Goal: Task Accomplishment & Management: Manage account settings

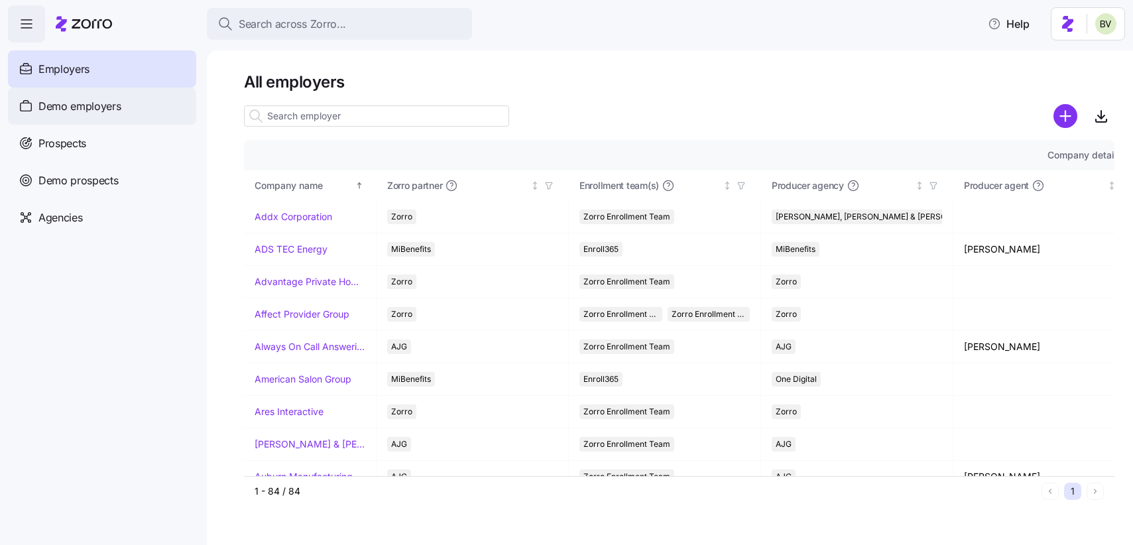
click at [106, 110] on span "Demo employers" at bounding box center [79, 106] width 83 height 17
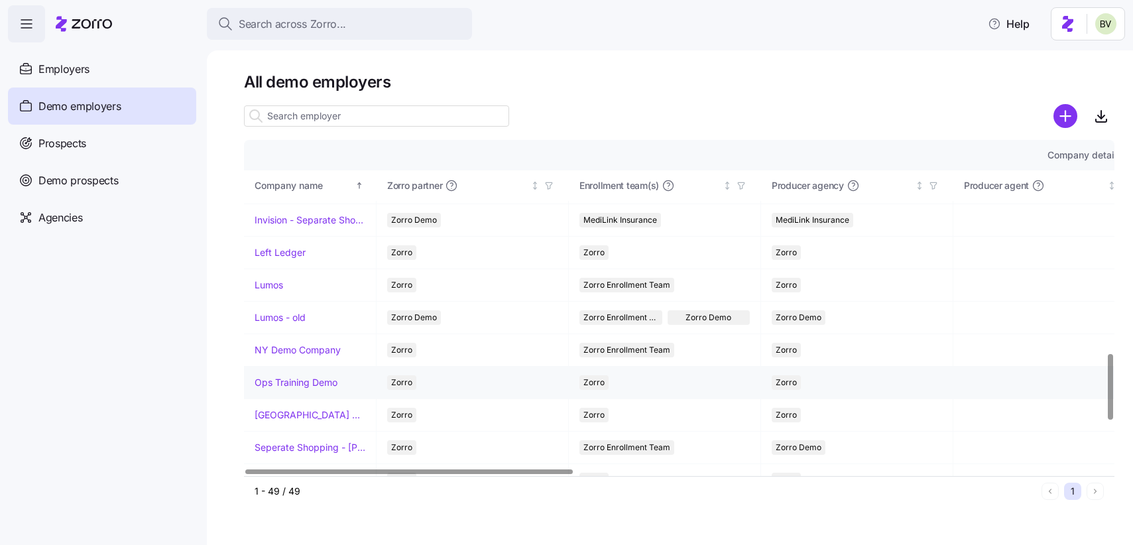
scroll to position [1050, 0]
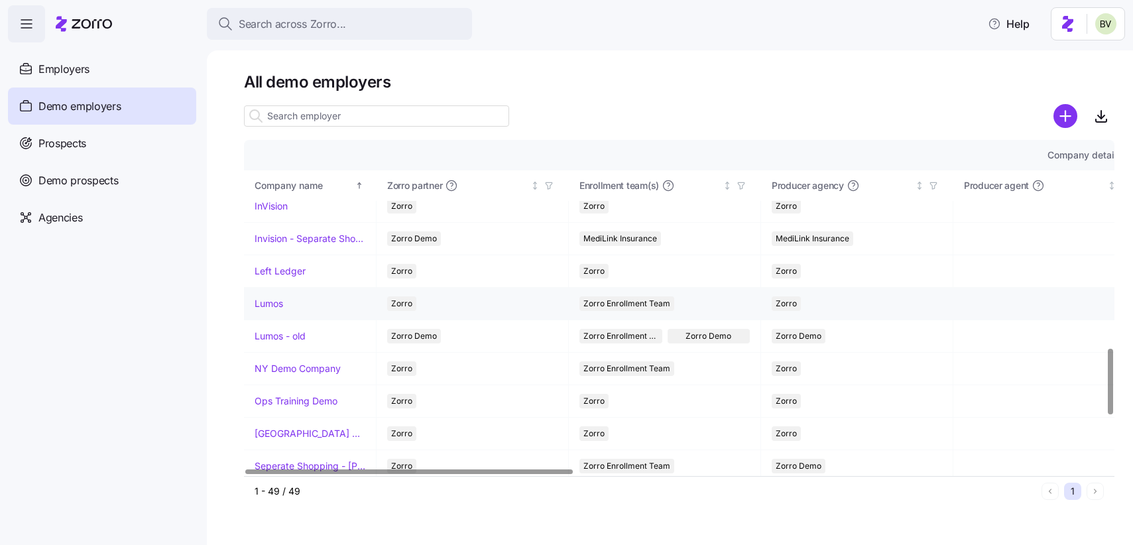
click at [269, 306] on link "Lumos" at bounding box center [269, 303] width 29 height 13
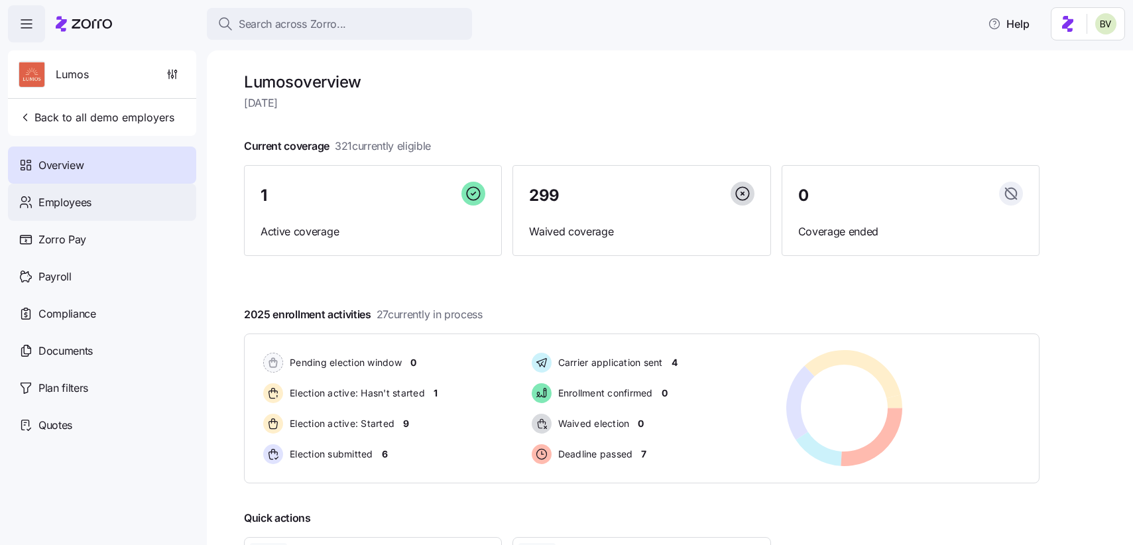
click at [91, 210] on span "Employees" at bounding box center [64, 202] width 53 height 17
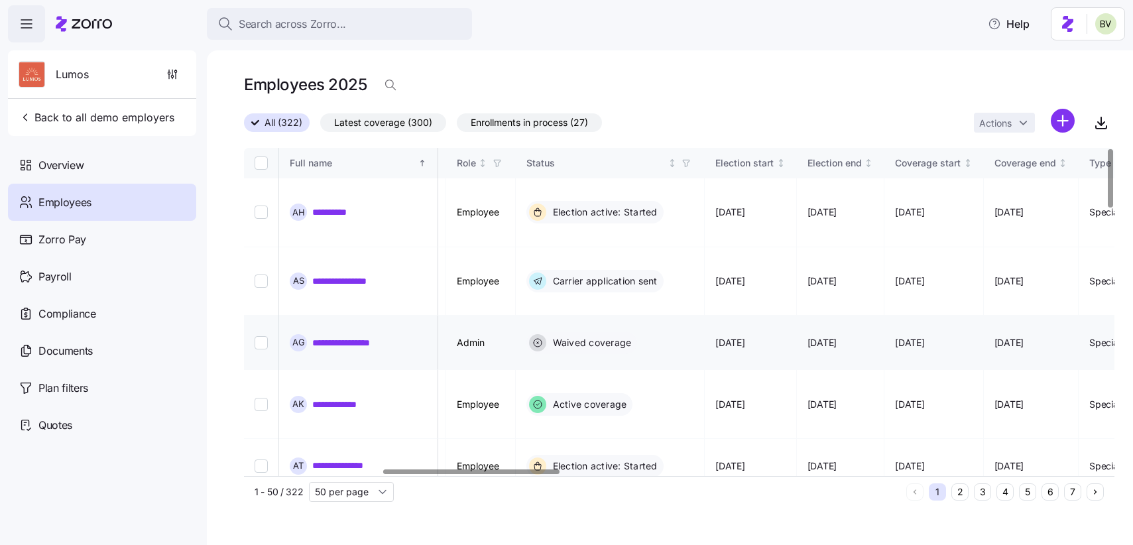
scroll to position [0, 682]
click at [1069, 122] on html "**********" at bounding box center [566, 268] width 1133 height 537
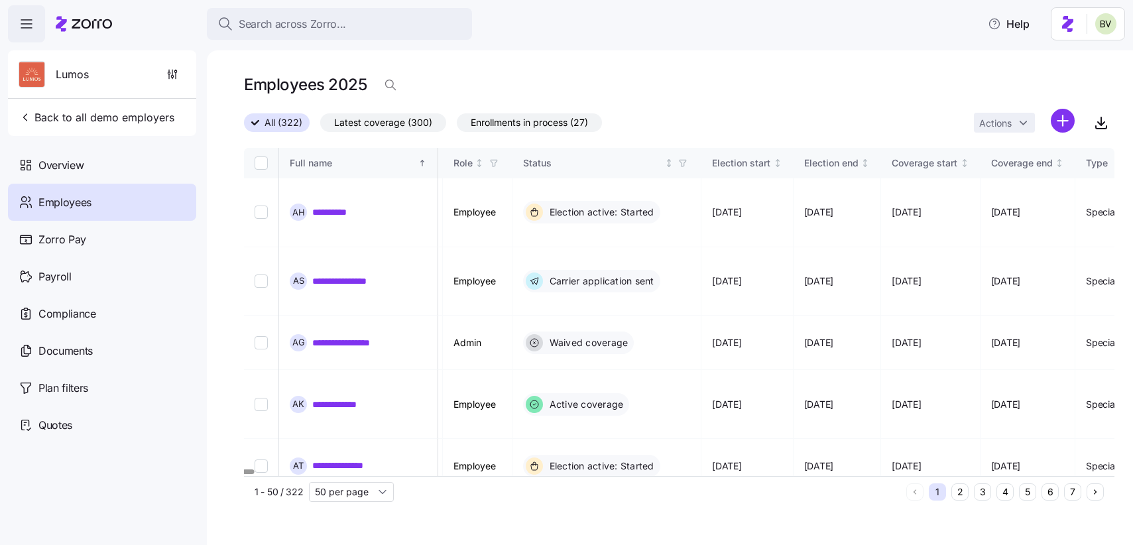
click at [627, 288] on html "**********" at bounding box center [566, 268] width 1133 height 537
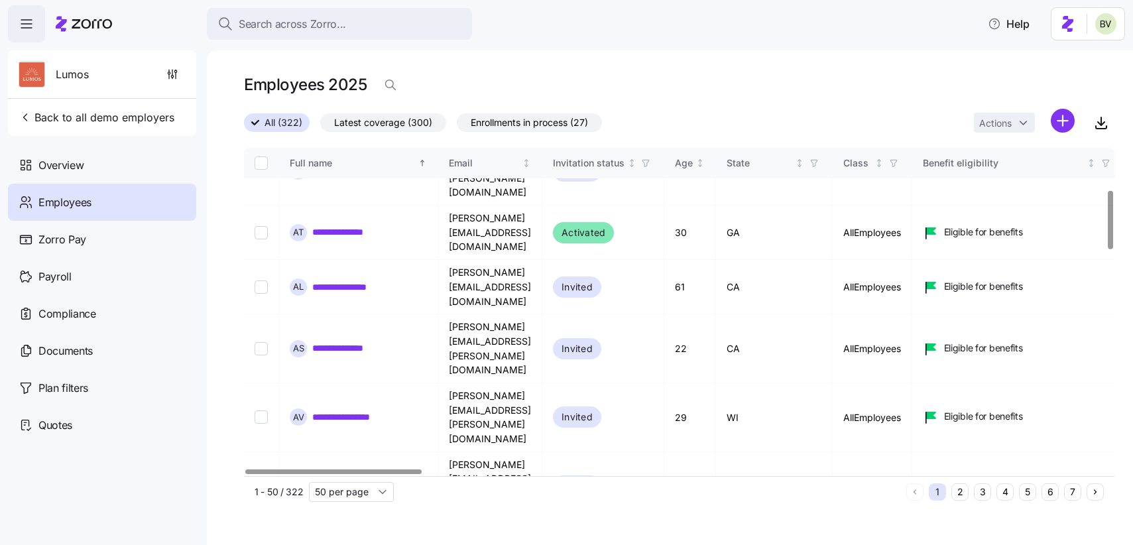
scroll to position [0, 0]
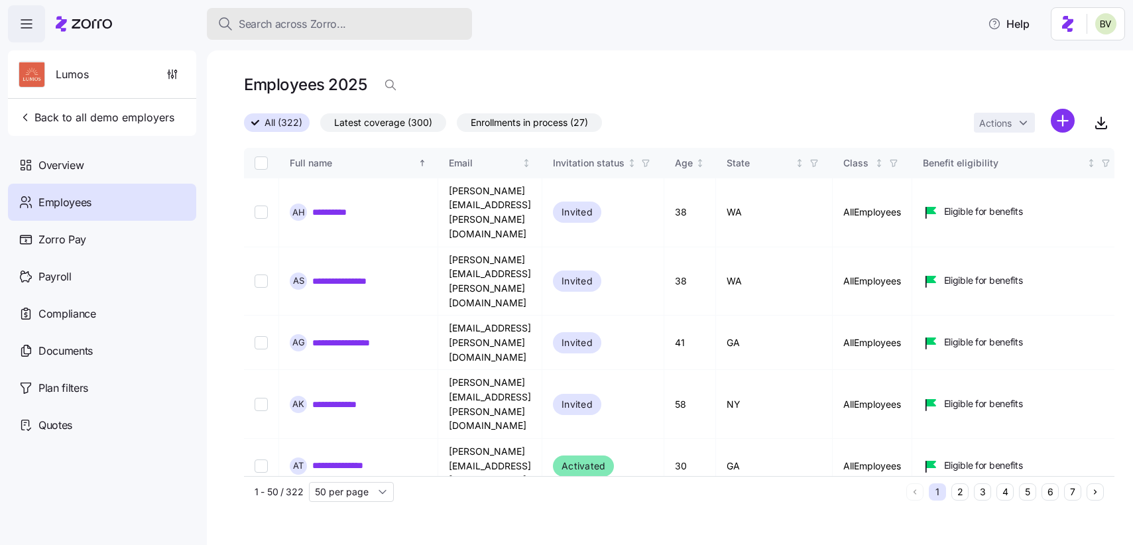
click at [294, 20] on span "Search across Zorro..." at bounding box center [292, 24] width 107 height 17
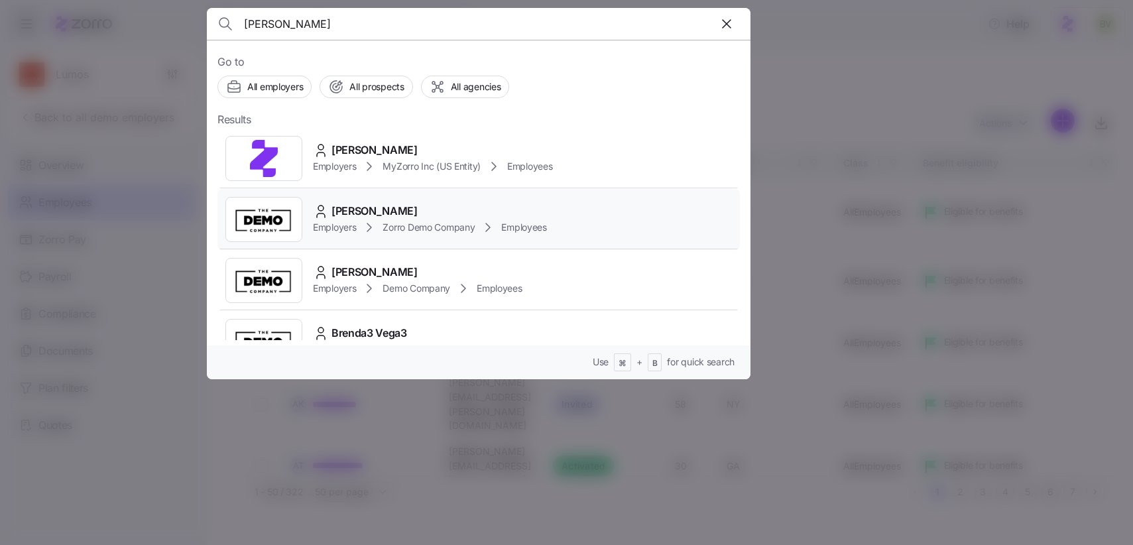
type input "brenda vega"
click at [257, 227] on img at bounding box center [264, 219] width 76 height 37
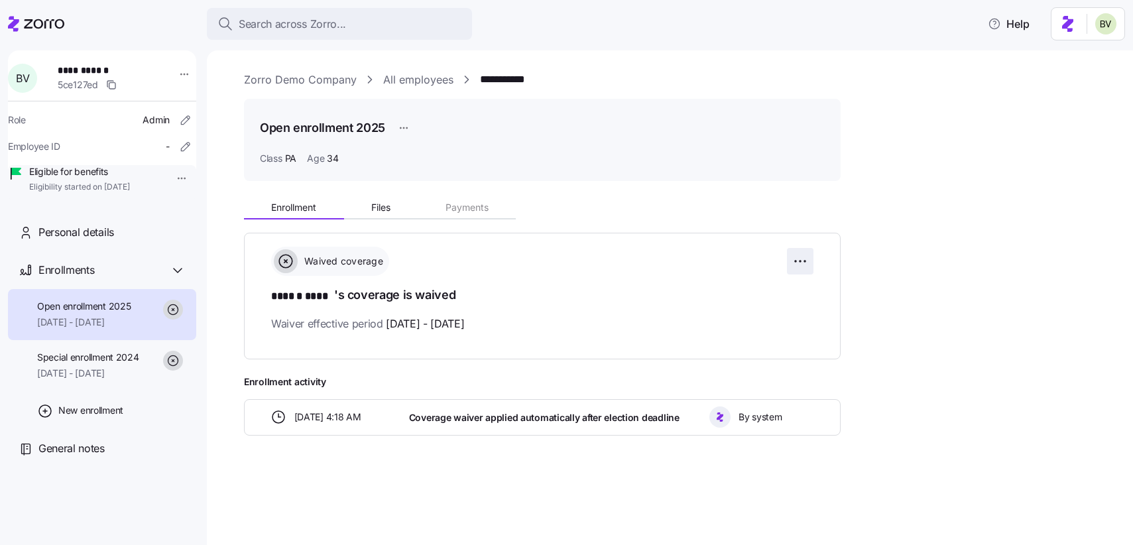
click at [796, 267] on html "**********" at bounding box center [566, 268] width 1133 height 537
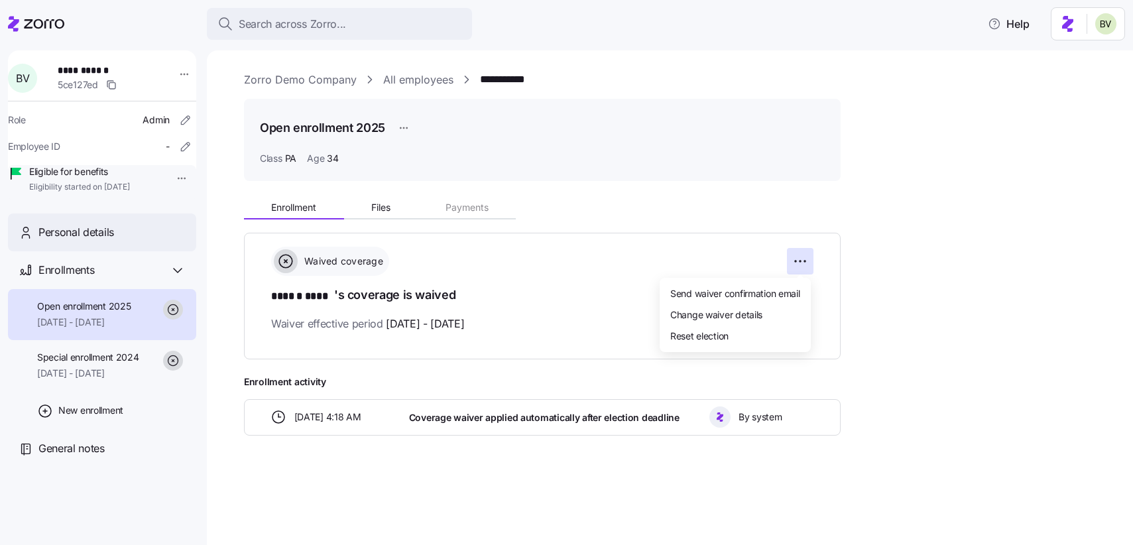
click at [89, 251] on html "**********" at bounding box center [566, 268] width 1133 height 537
click at [86, 241] on span "Personal details" at bounding box center [76, 232] width 76 height 17
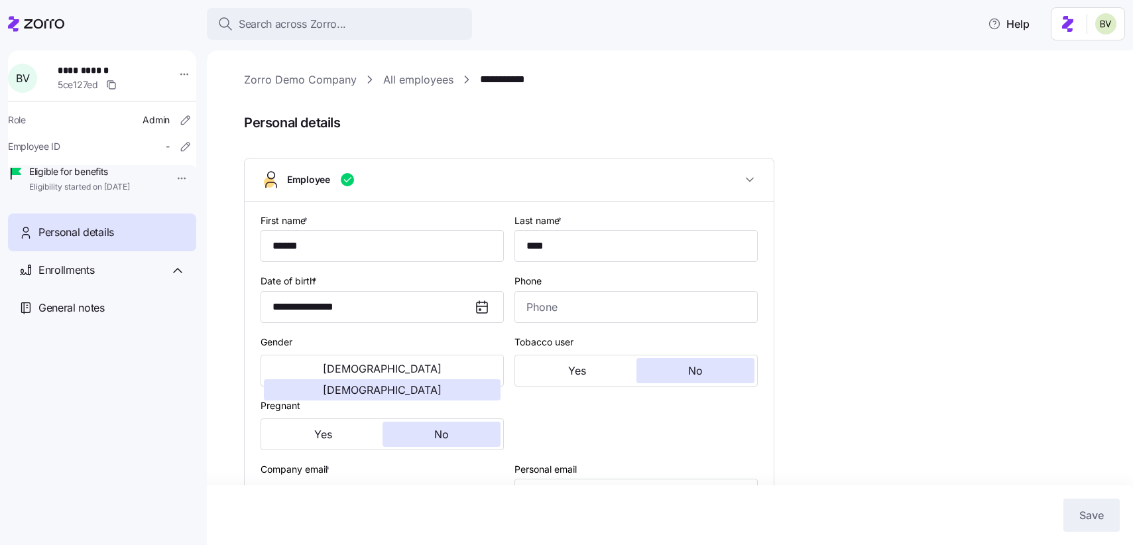
type input "PA"
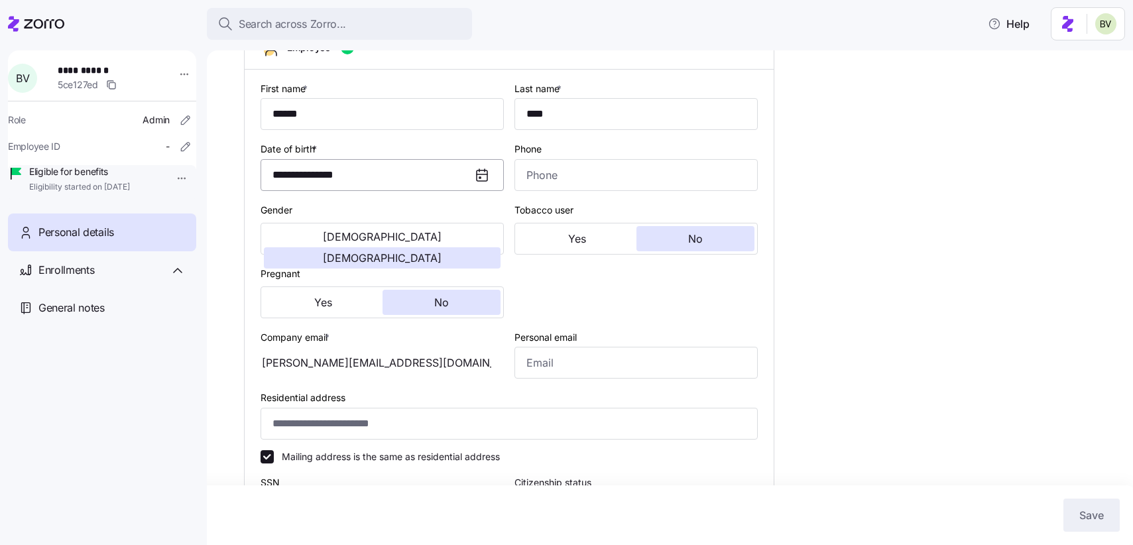
scroll to position [147, 0]
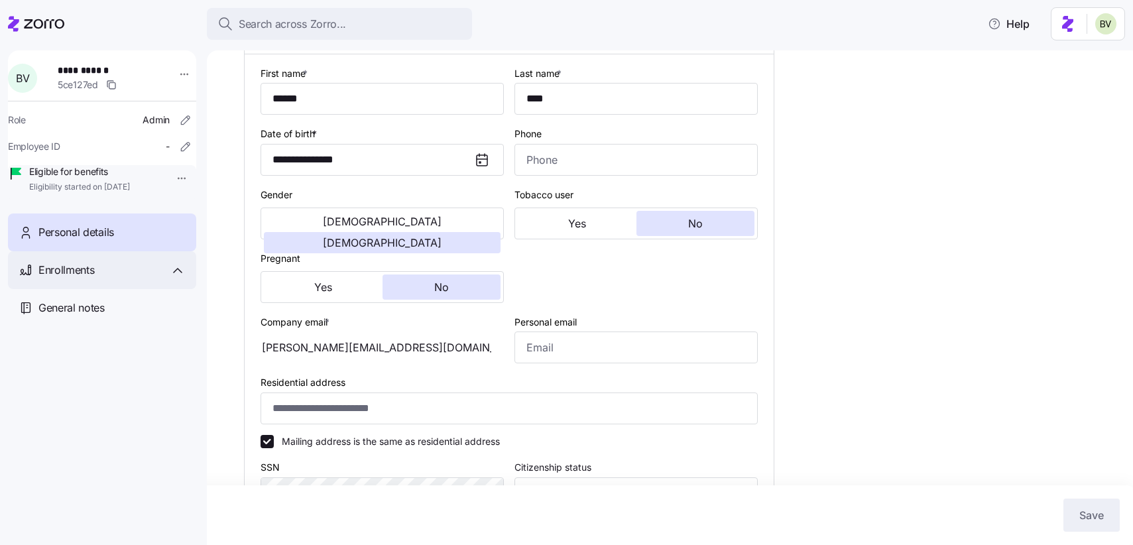
click at [95, 278] on div "Enrollments" at bounding box center [111, 270] width 147 height 17
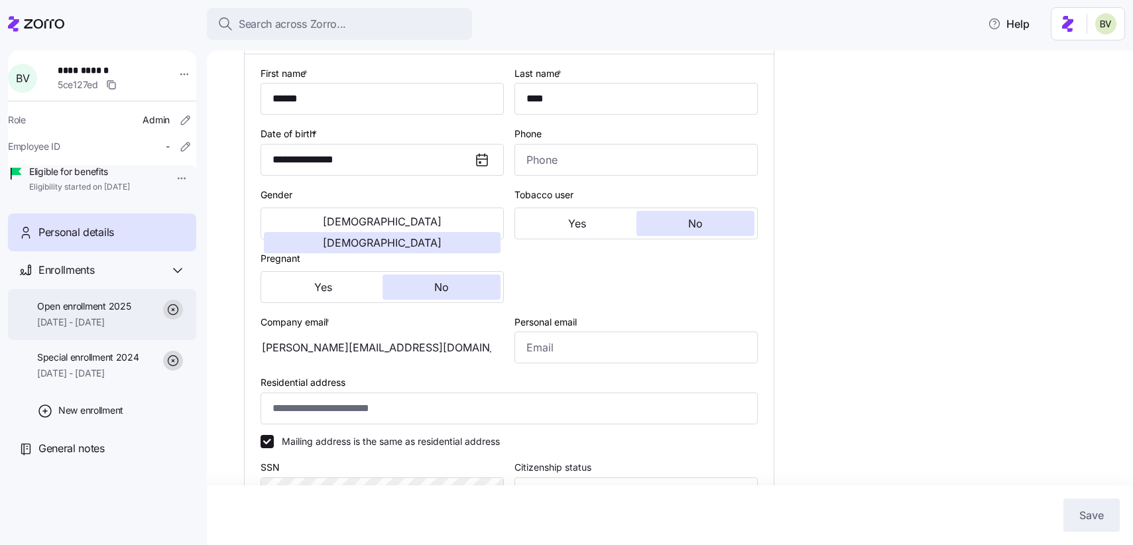
click at [92, 313] on span "Open enrollment 2025" at bounding box center [83, 306] width 93 height 13
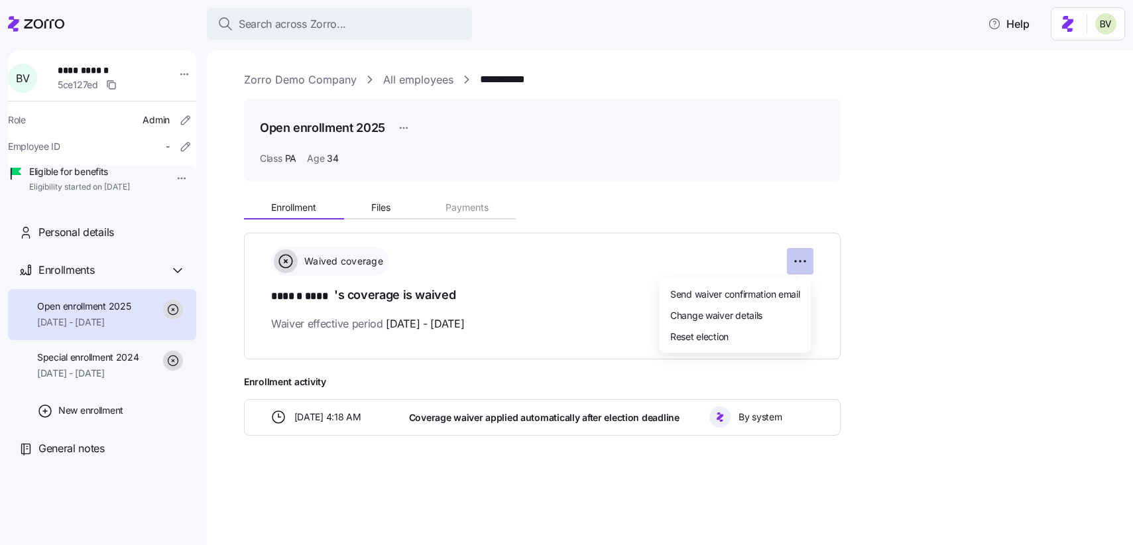
click at [798, 262] on html "**********" at bounding box center [566, 268] width 1133 height 537
click at [710, 330] on span "Reset election" at bounding box center [699, 336] width 58 height 13
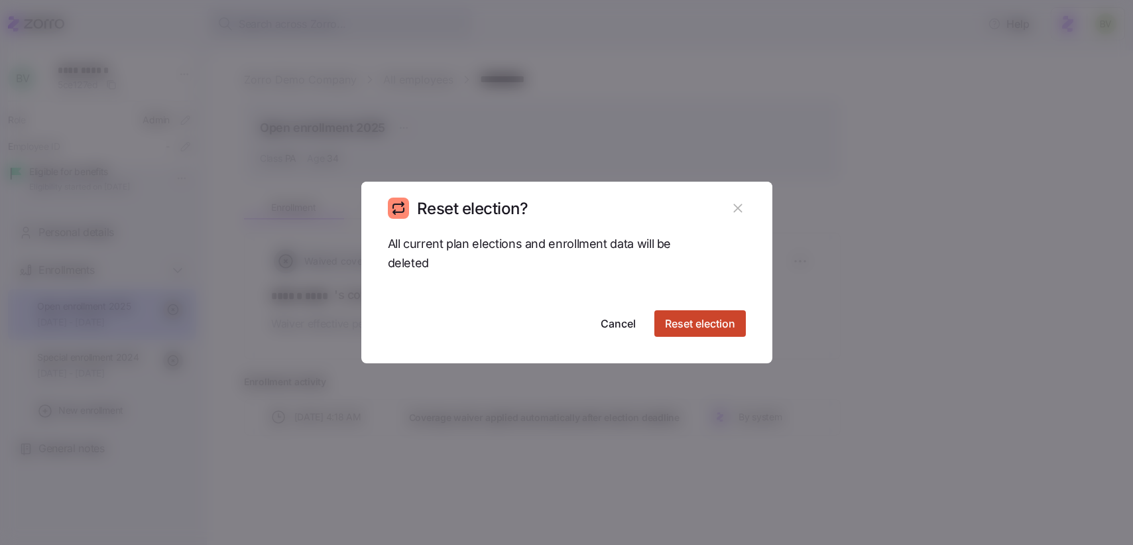
click at [715, 326] on span "Reset election" at bounding box center [700, 324] width 70 height 16
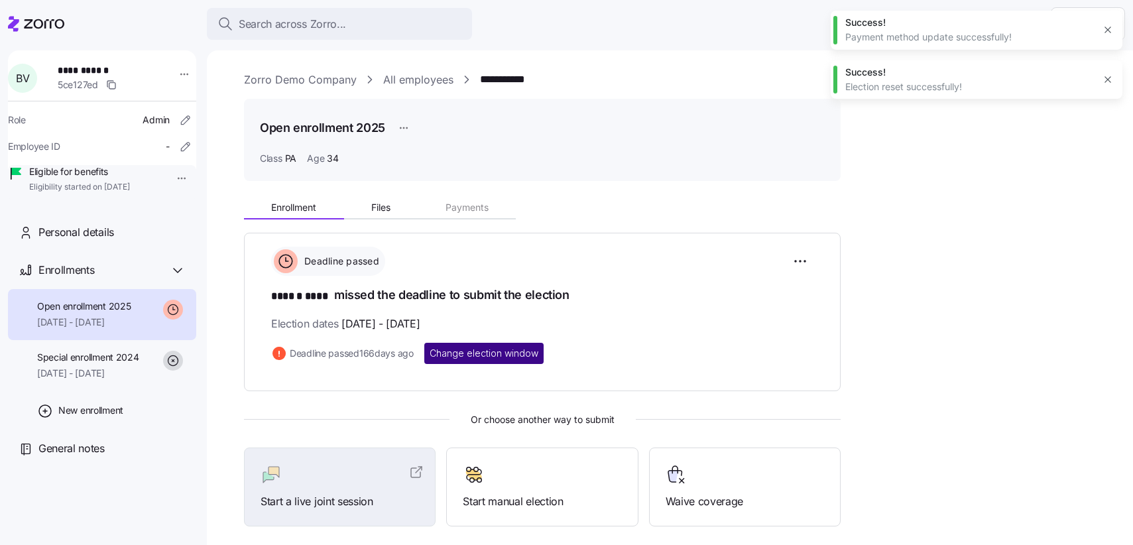
click at [483, 353] on span "Change election window" at bounding box center [484, 353] width 109 height 13
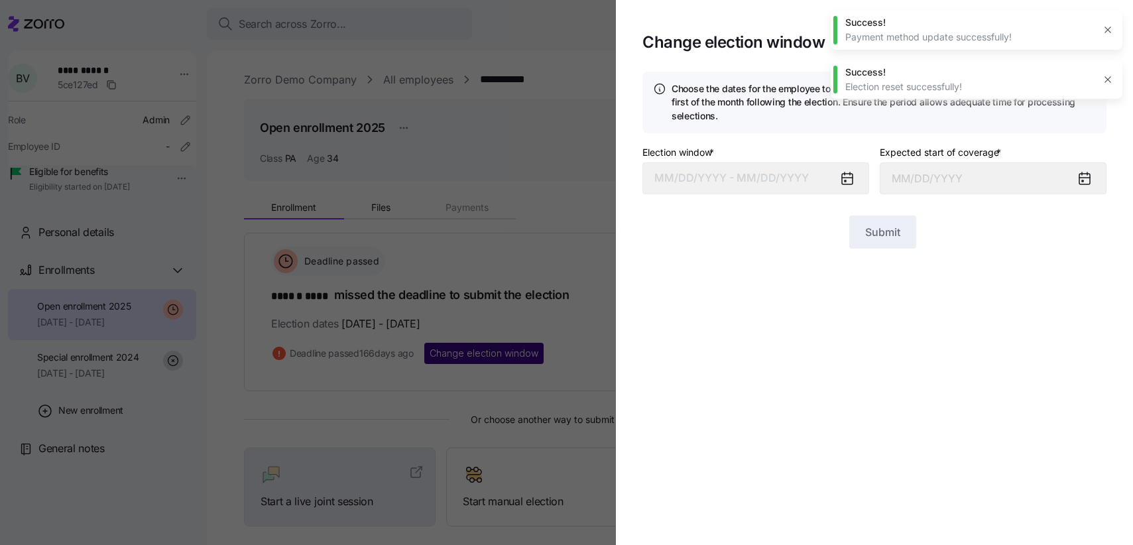
type input "January 1, 2025"
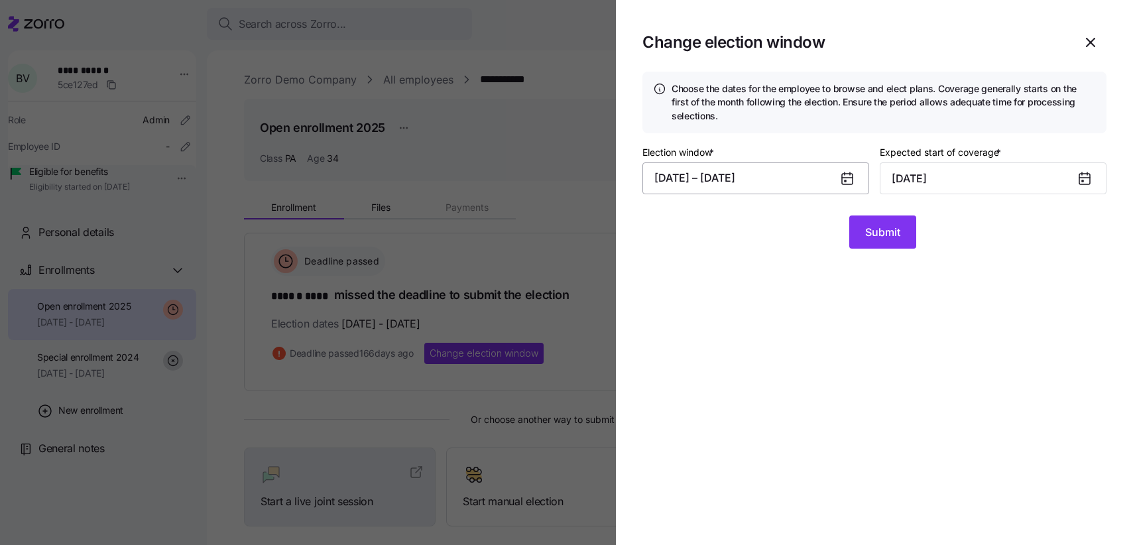
click at [834, 177] on button "02/01/2025 – 02/28/2025" at bounding box center [755, 178] width 227 height 32
click at [1090, 48] on icon "button" at bounding box center [1091, 42] width 16 height 16
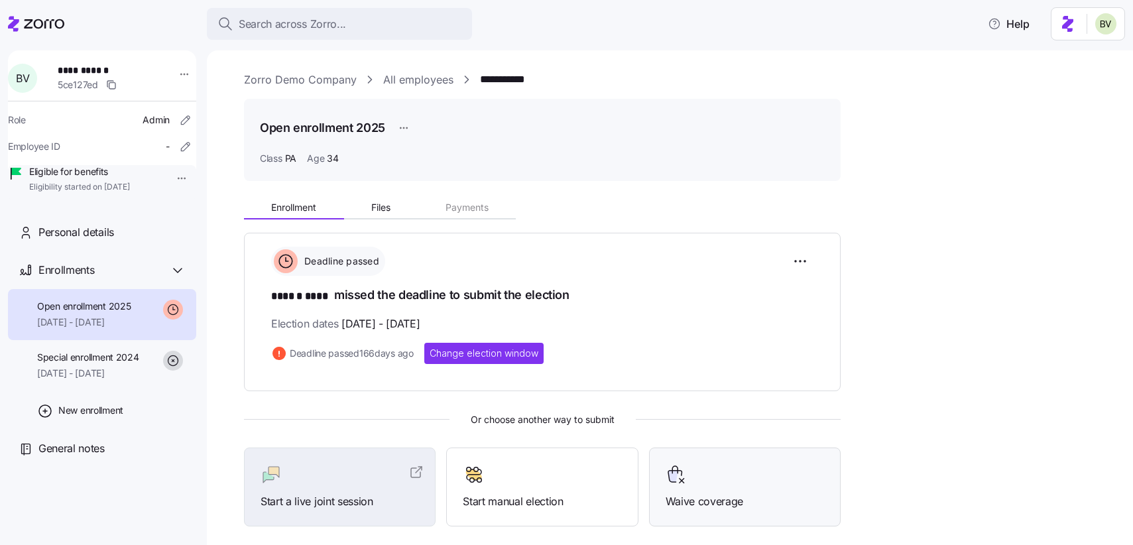
click at [666, 473] on icon at bounding box center [676, 474] width 21 height 21
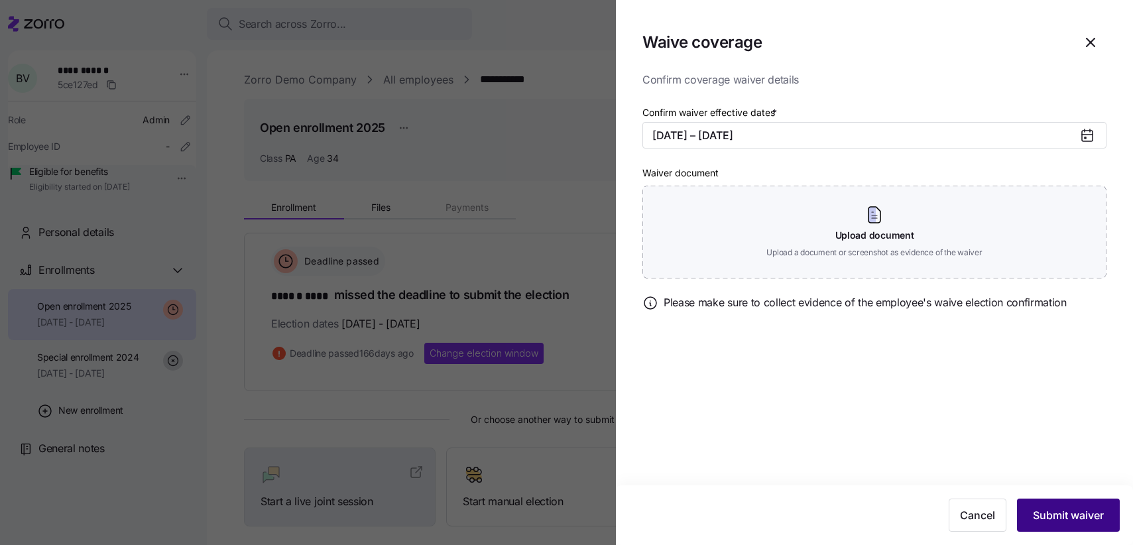
click at [1036, 501] on button "Submit waiver" at bounding box center [1068, 515] width 103 height 33
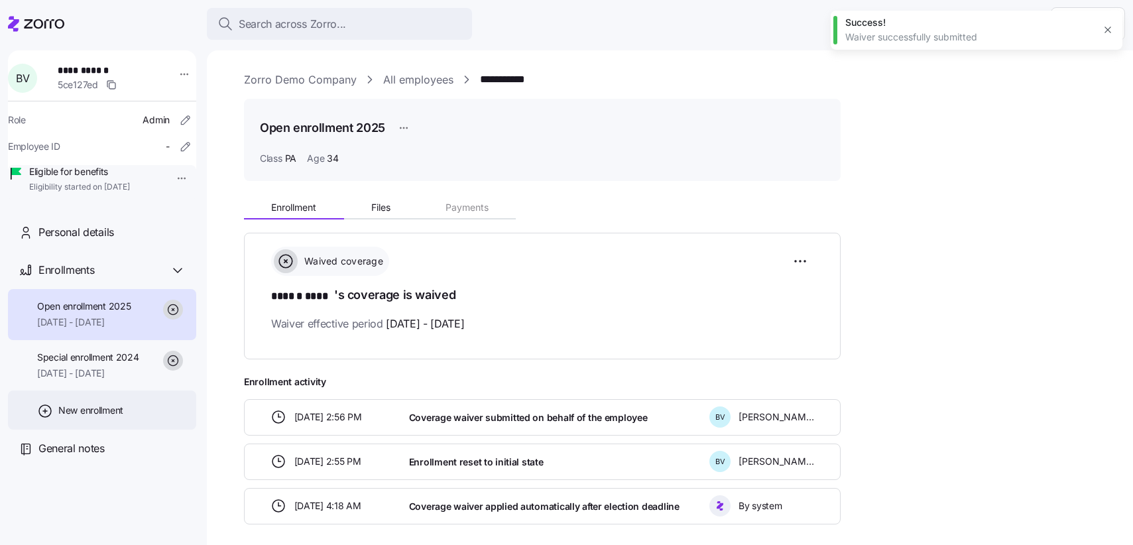
click at [44, 419] on icon at bounding box center [45, 411] width 16 height 16
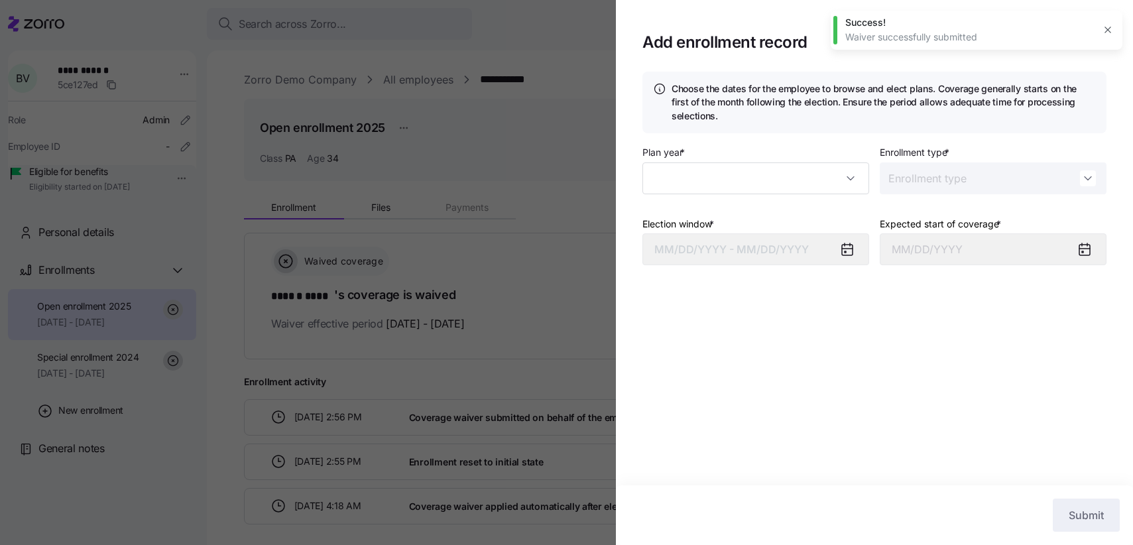
type input "2025"
type input "Special"
type input "September 1, 2025"
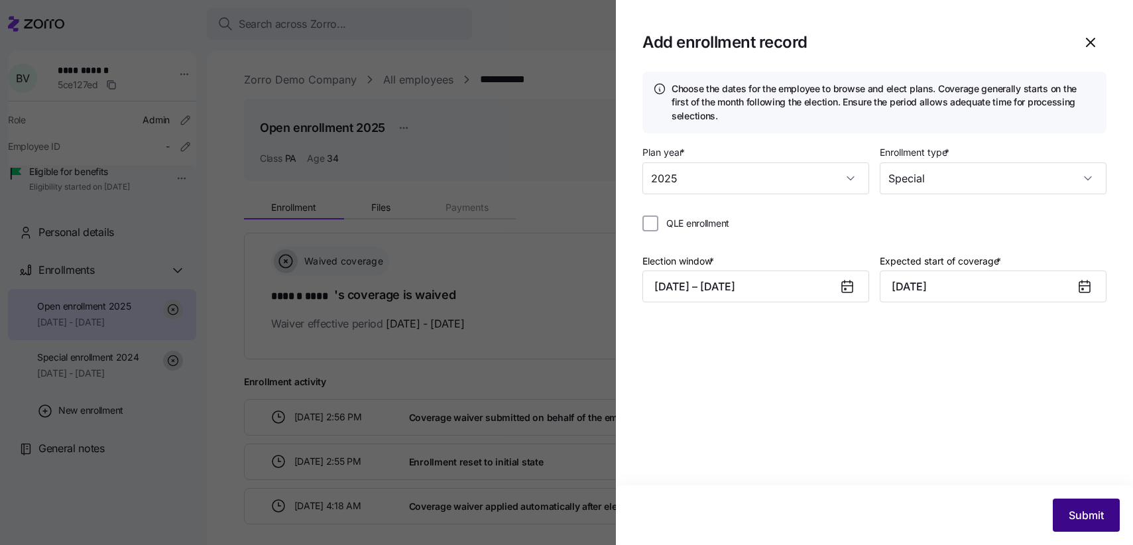
click at [1066, 513] on button "Submit" at bounding box center [1086, 515] width 67 height 33
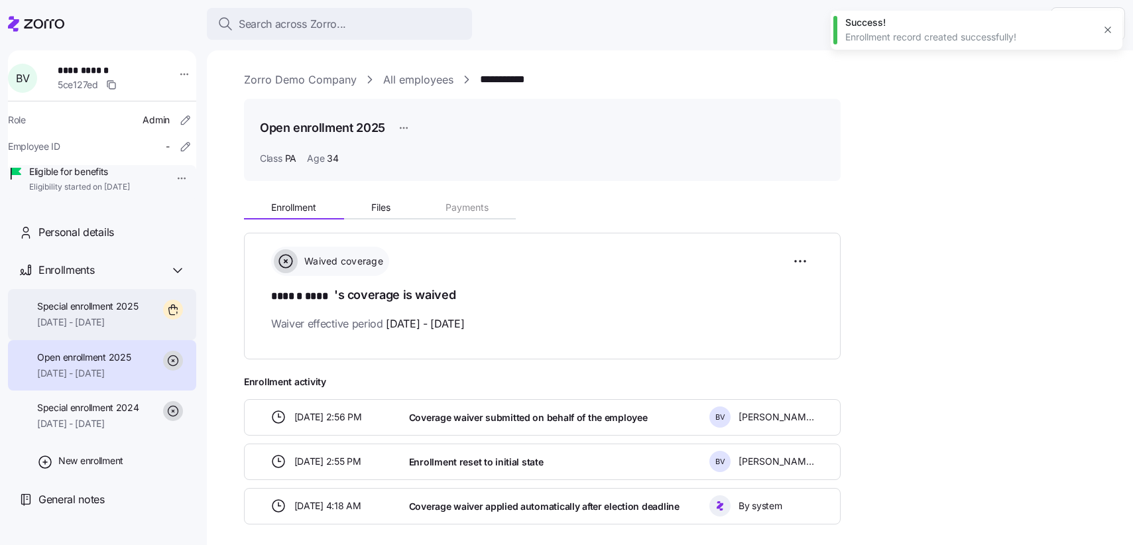
click at [90, 313] on span "Special enrollment 2025" at bounding box center [87, 306] width 101 height 13
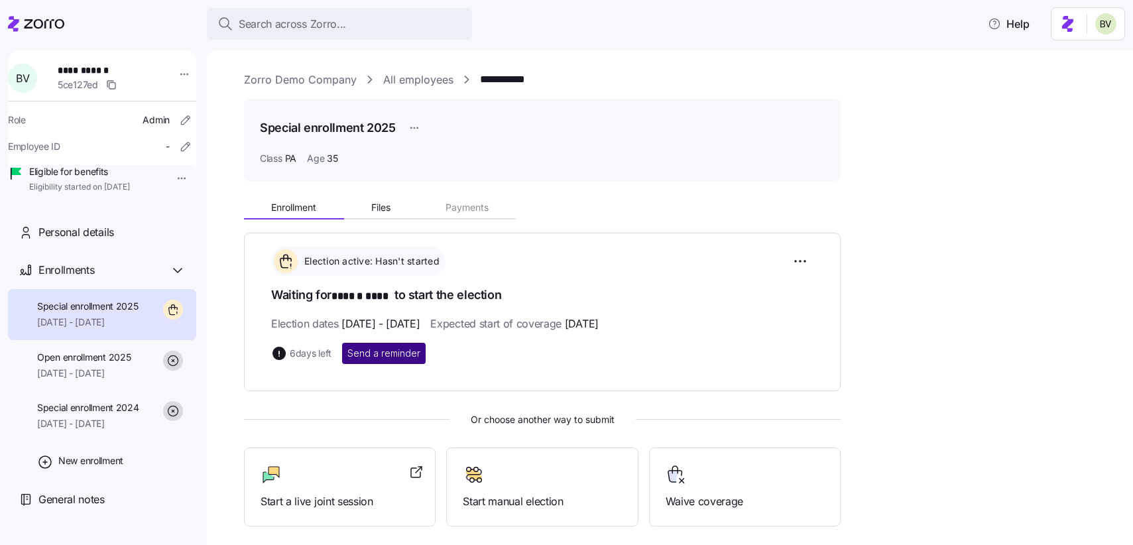
click at [407, 353] on span "Send a reminder" at bounding box center [383, 353] width 73 height 13
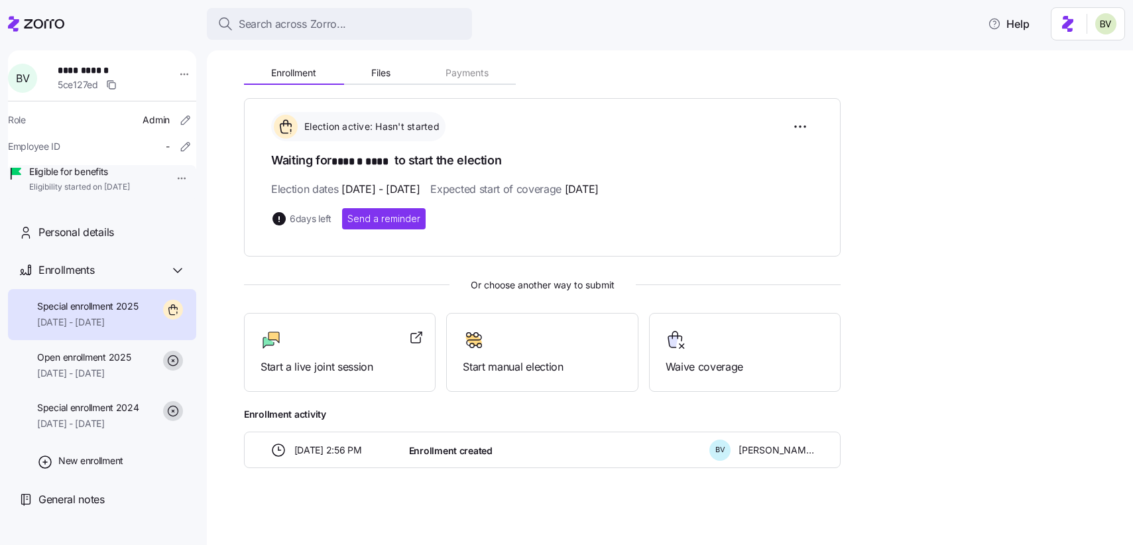
scroll to position [136, 0]
click at [128, 239] on div "Personal details" at bounding box center [102, 232] width 188 height 38
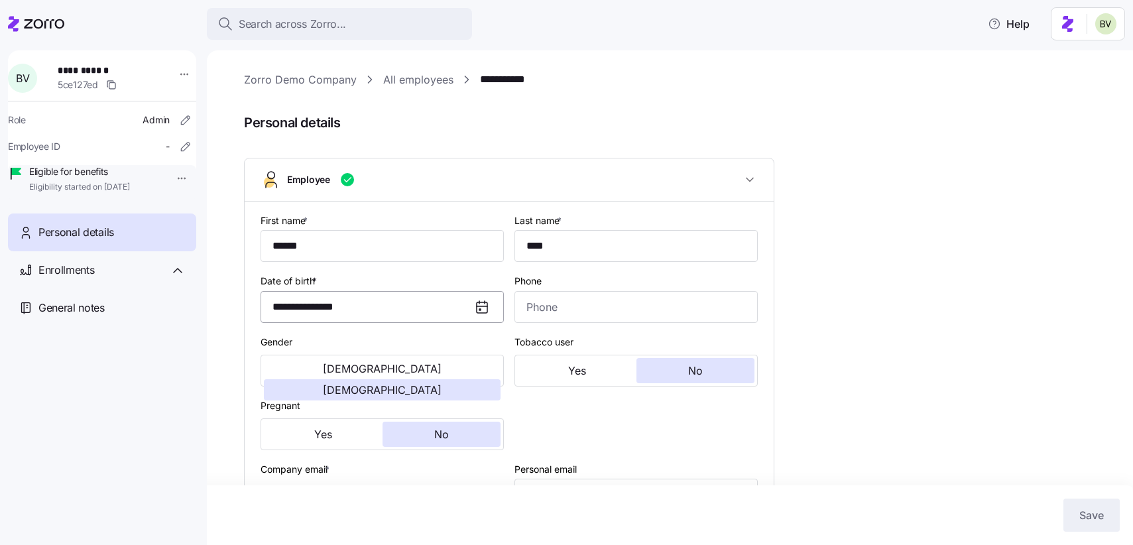
type input "PA"
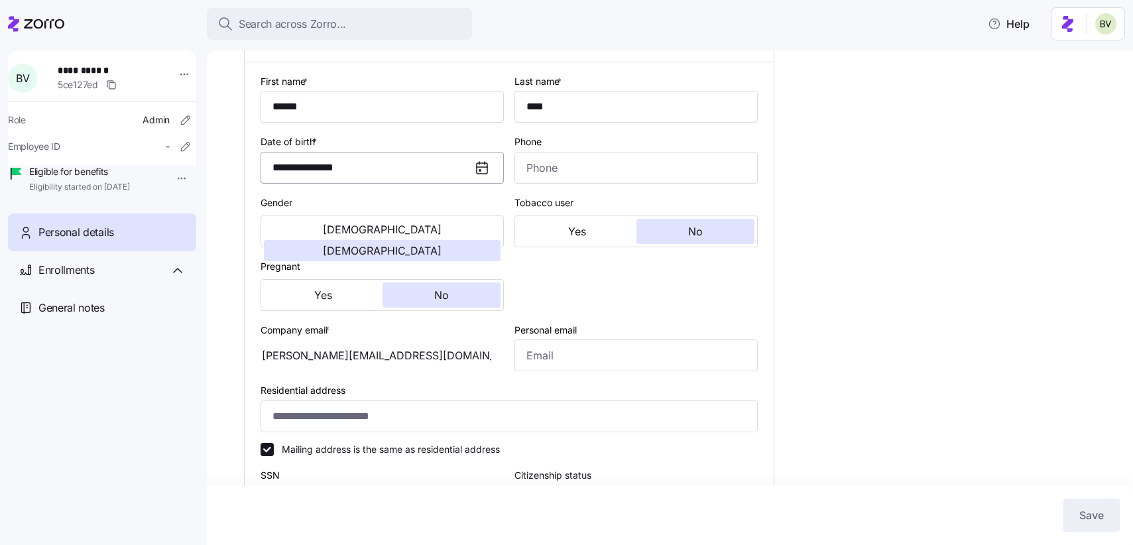
scroll to position [152, 0]
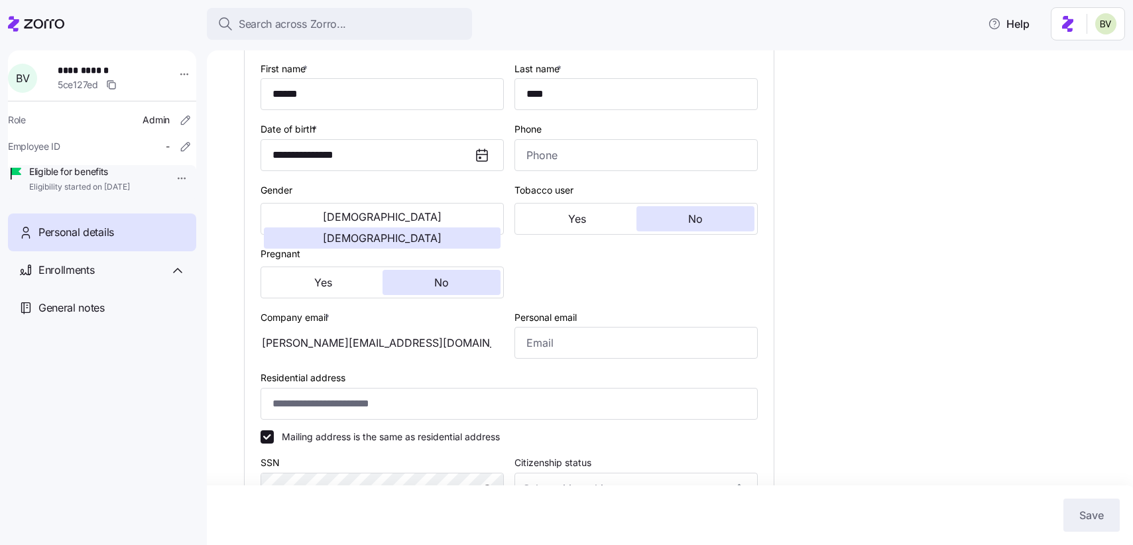
drag, startPoint x: 463, startPoint y: 345, endPoint x: 270, endPoint y: 338, distance: 193.1
click at [270, 338] on div "brenda.v+zorrofakeadmina@myzorro.co" at bounding box center [382, 343] width 243 height 32
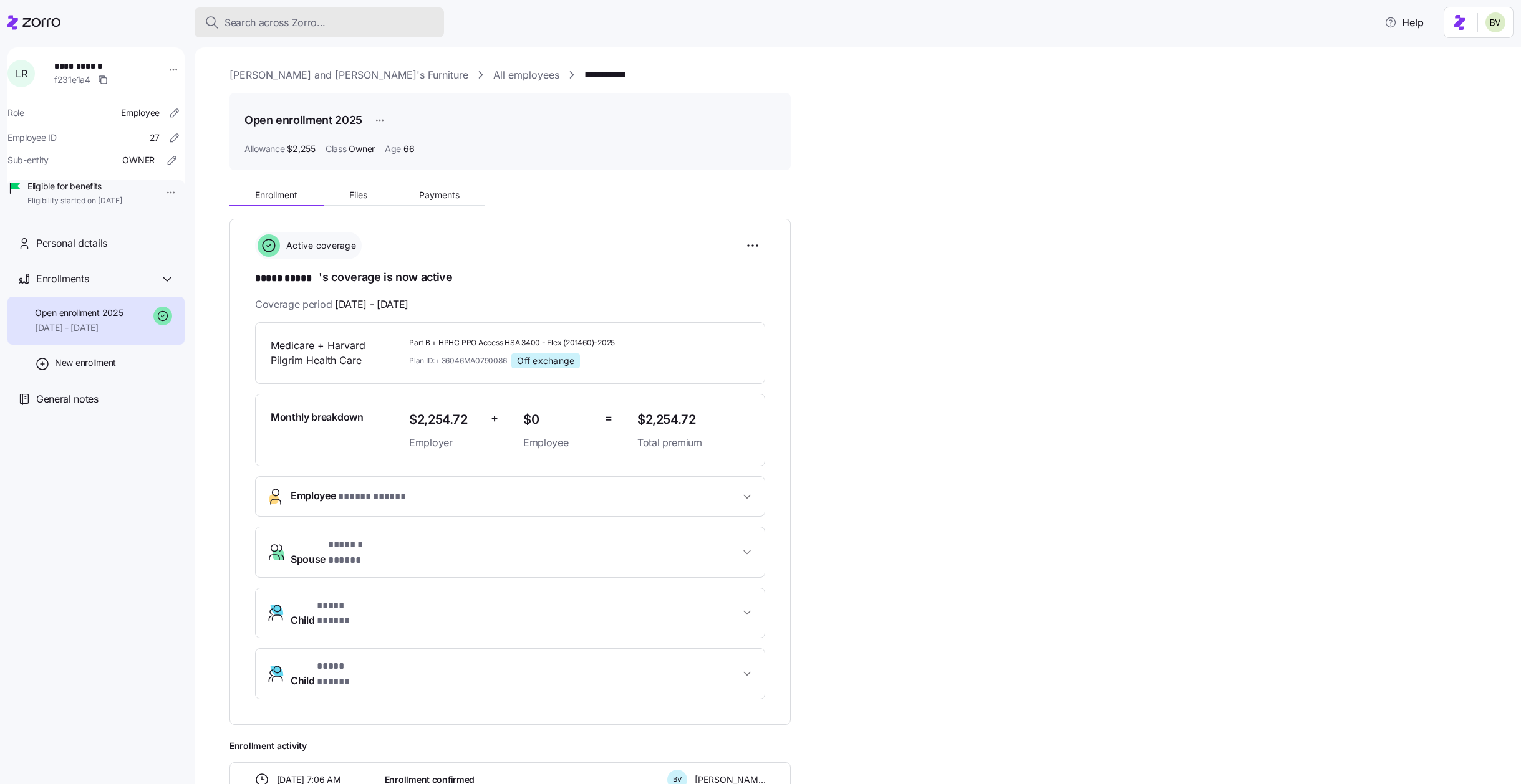
click at [297, 21] on span "Search across Zorro..." at bounding box center [275, 23] width 101 height 16
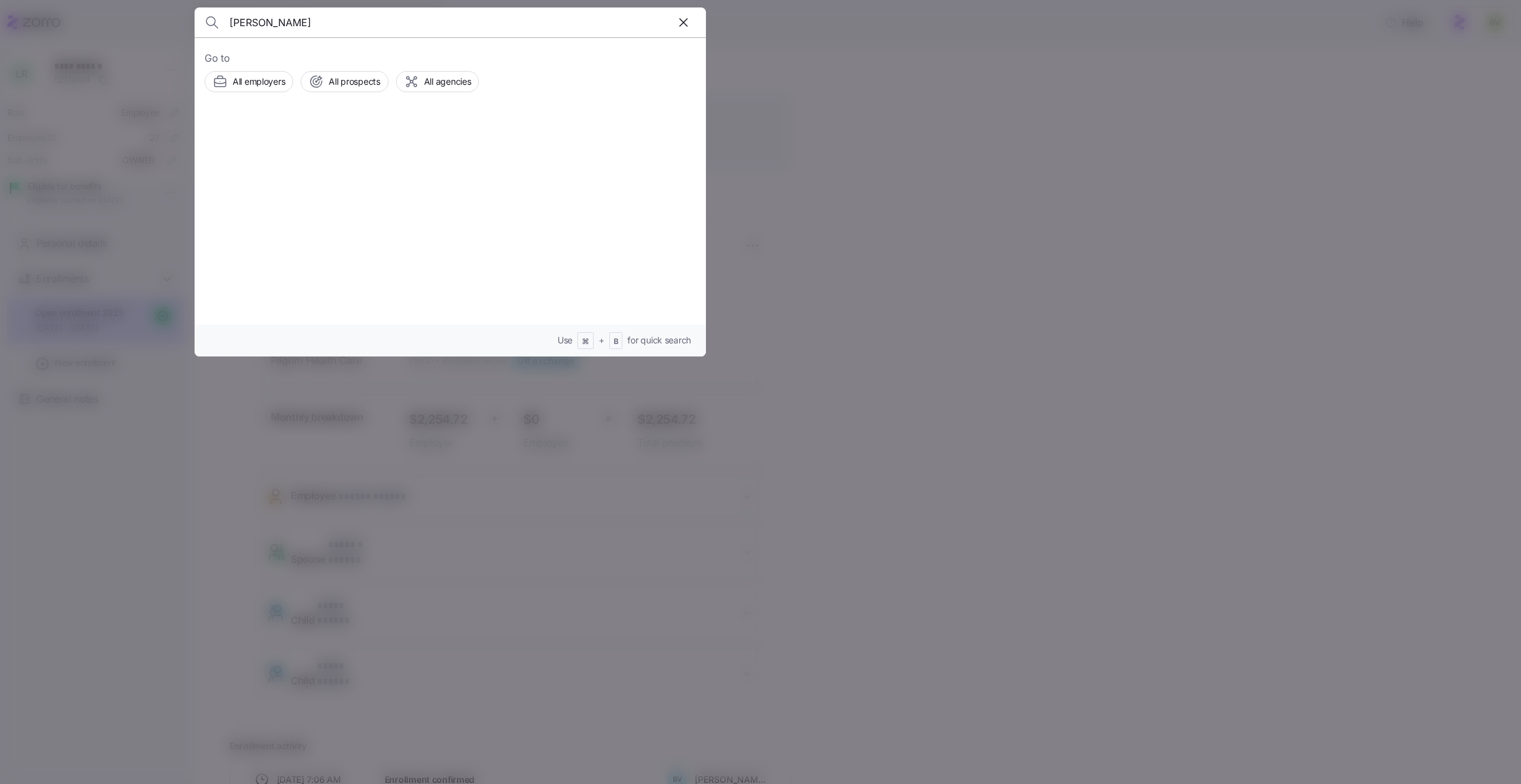
type input "[PERSON_NAME]"
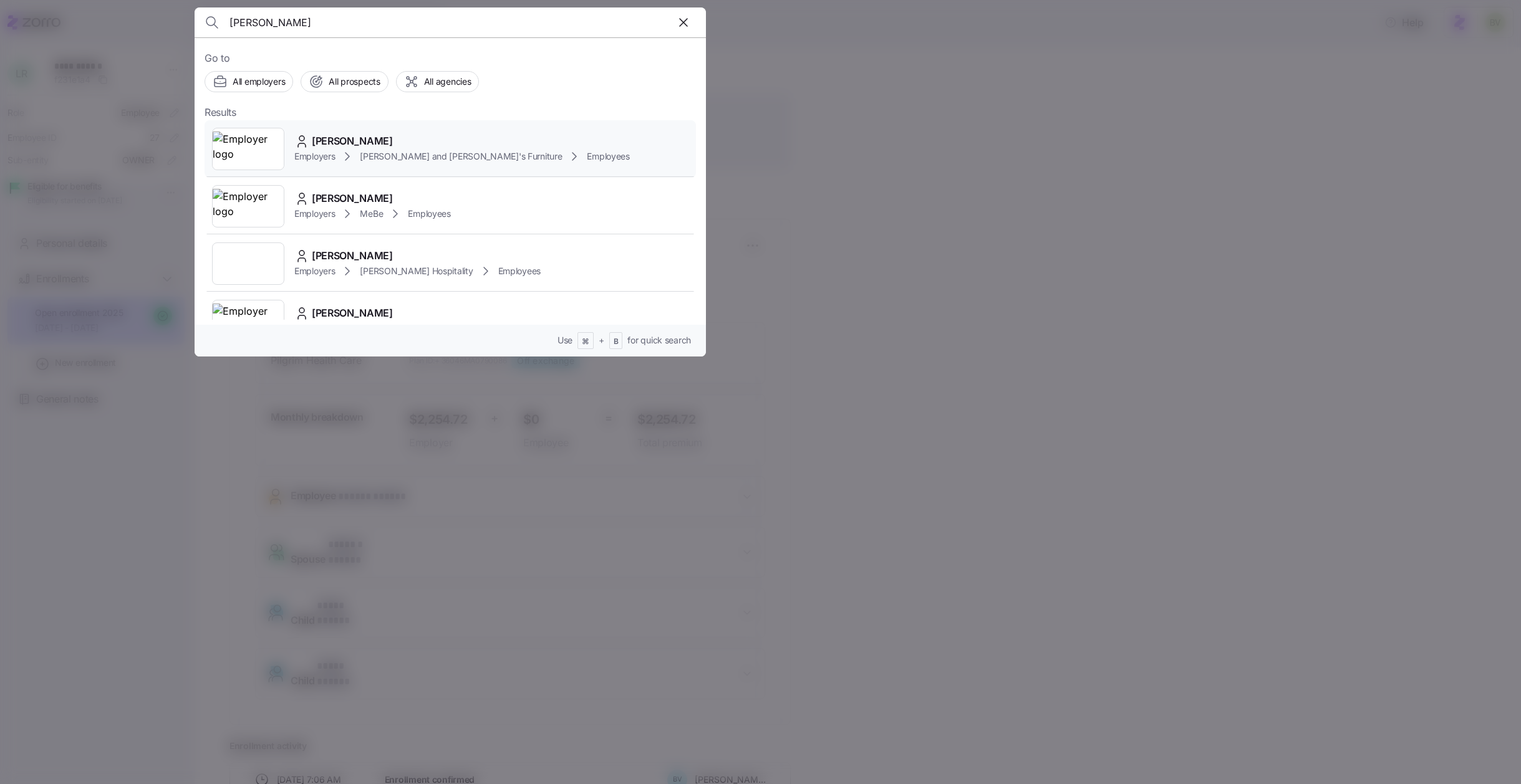
click at [269, 141] on img at bounding box center [248, 149] width 71 height 35
